Goal: Information Seeking & Learning: Learn about a topic

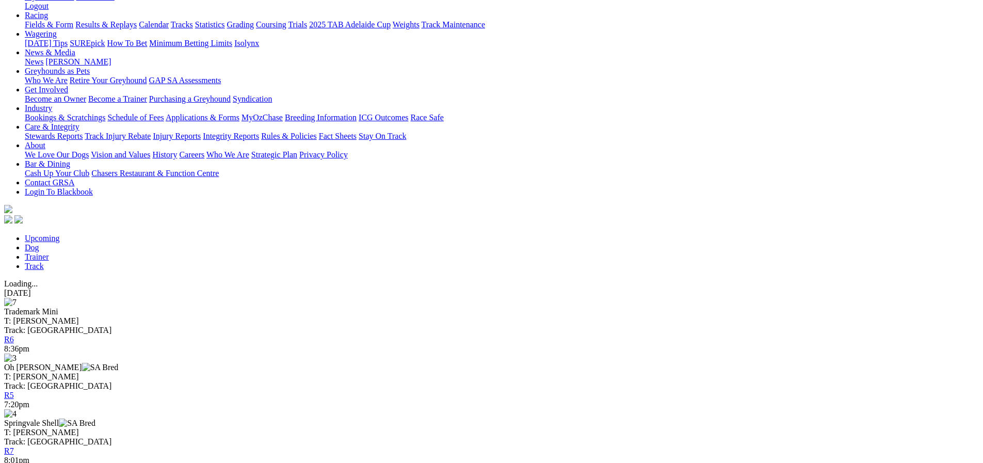
scroll to position [172, 0]
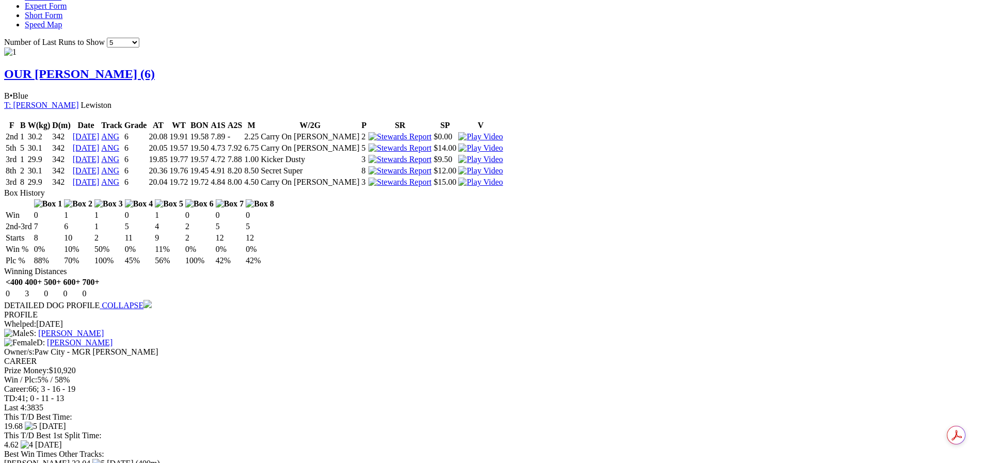
scroll to position [791, 0]
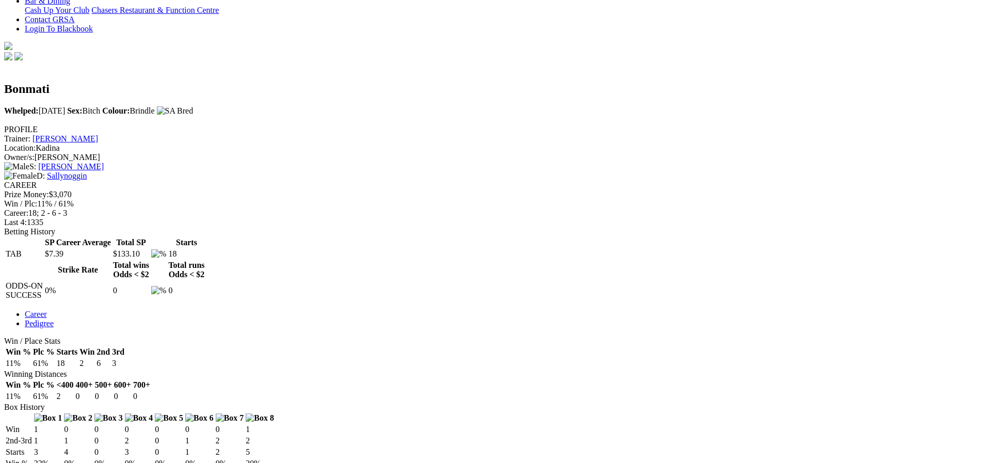
scroll to position [172, 0]
